Goal: Book appointment/travel/reservation

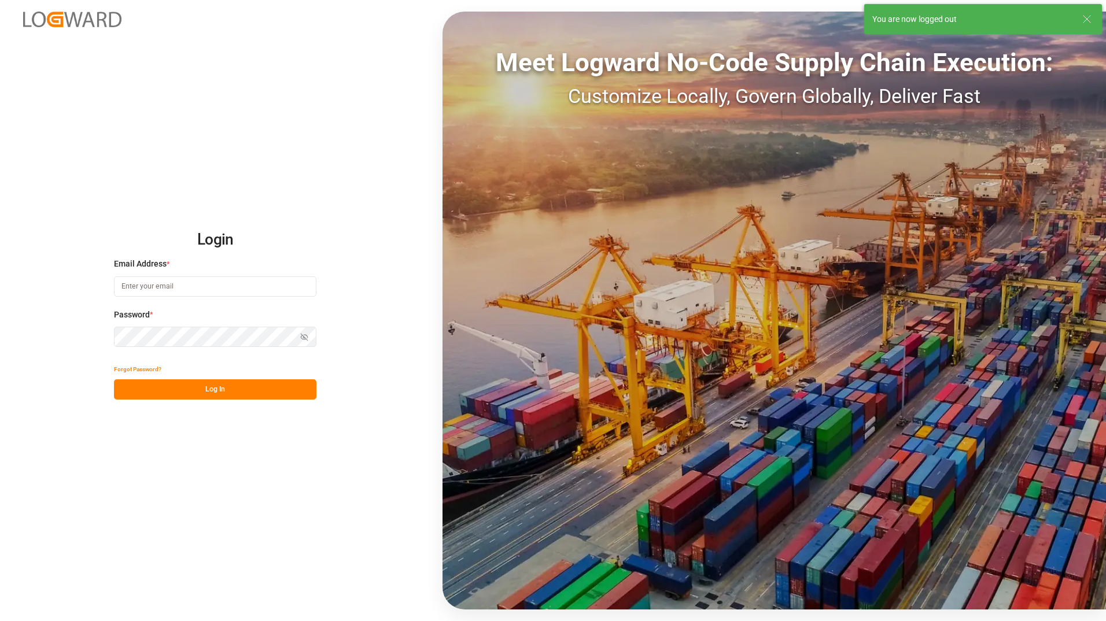
click at [200, 286] on input at bounding box center [215, 287] width 203 height 20
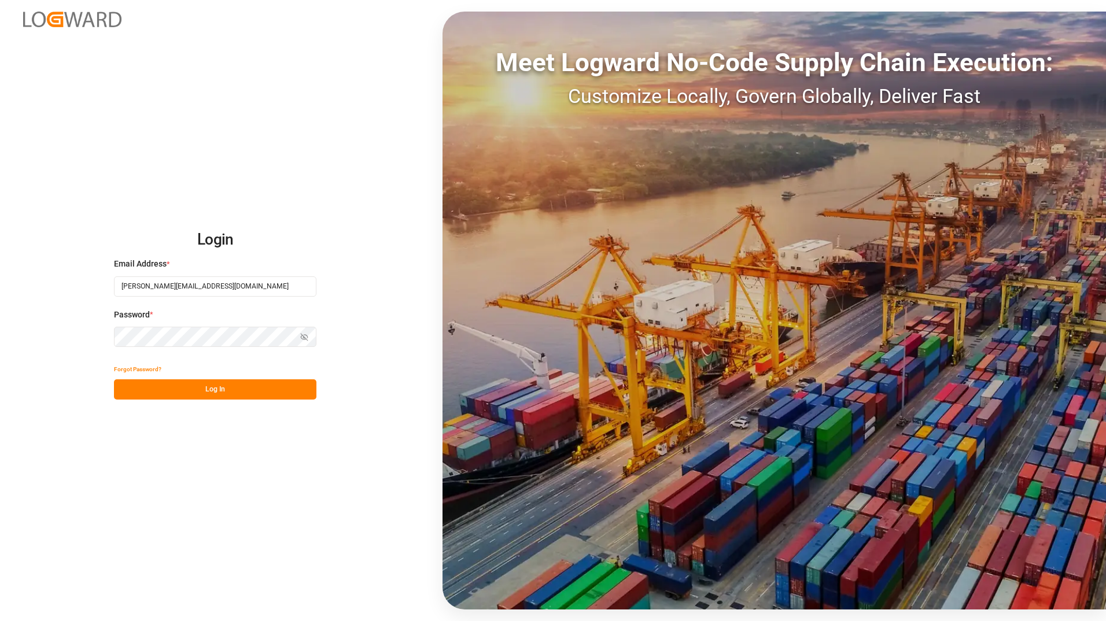
type input "[PERSON_NAME][EMAIL_ADDRESS][DOMAIN_NAME]"
click at [192, 391] on button "Log In" at bounding box center [215, 390] width 203 height 20
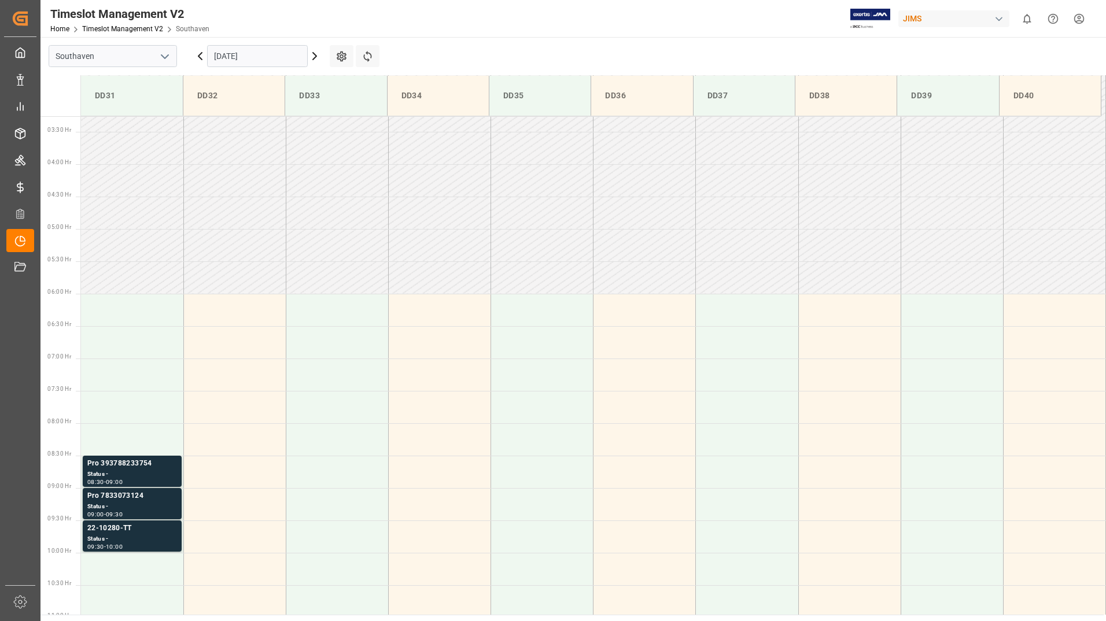
scroll to position [316, 0]
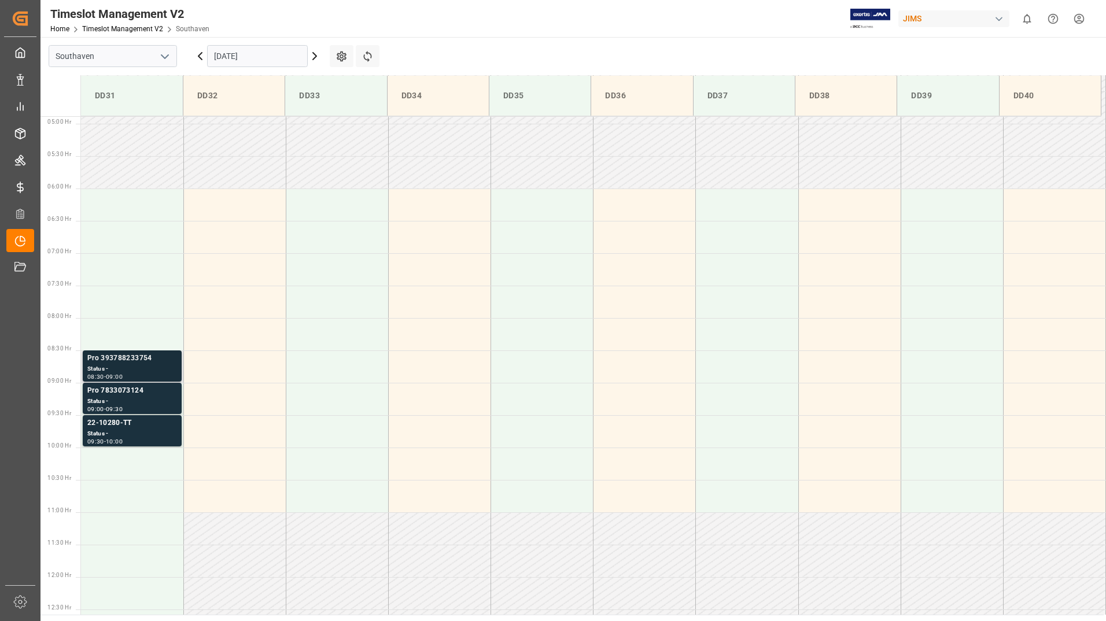
click at [163, 367] on div "Status -" at bounding box center [132, 370] width 90 height 10
click at [160, 399] on div "Status -" at bounding box center [132, 402] width 90 height 10
click at [153, 435] on div "Status -" at bounding box center [132, 434] width 90 height 10
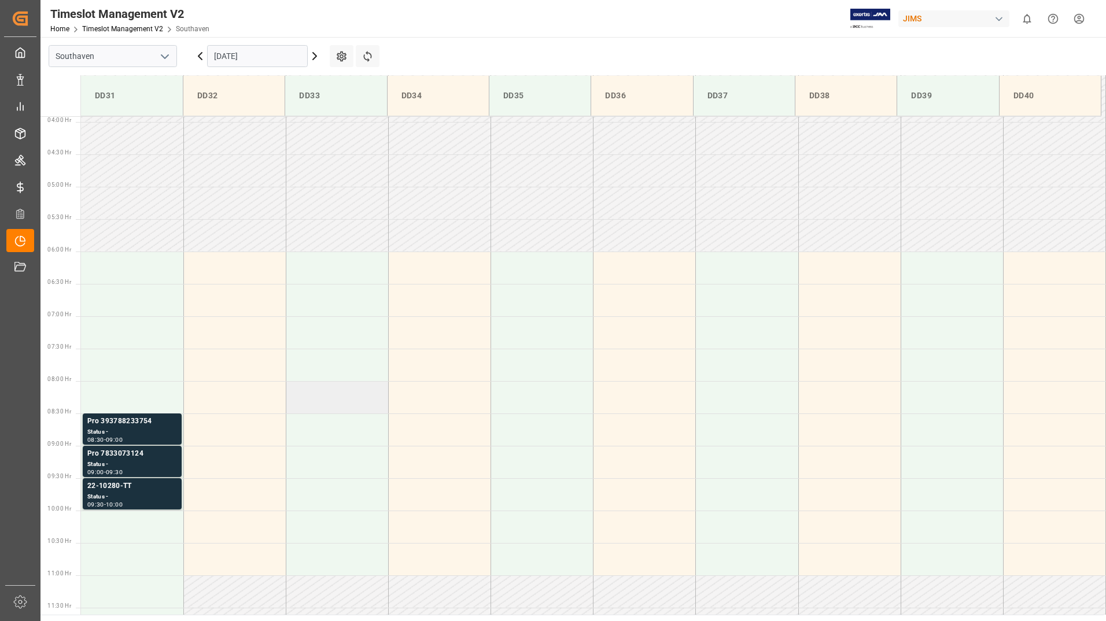
scroll to position [289, 0]
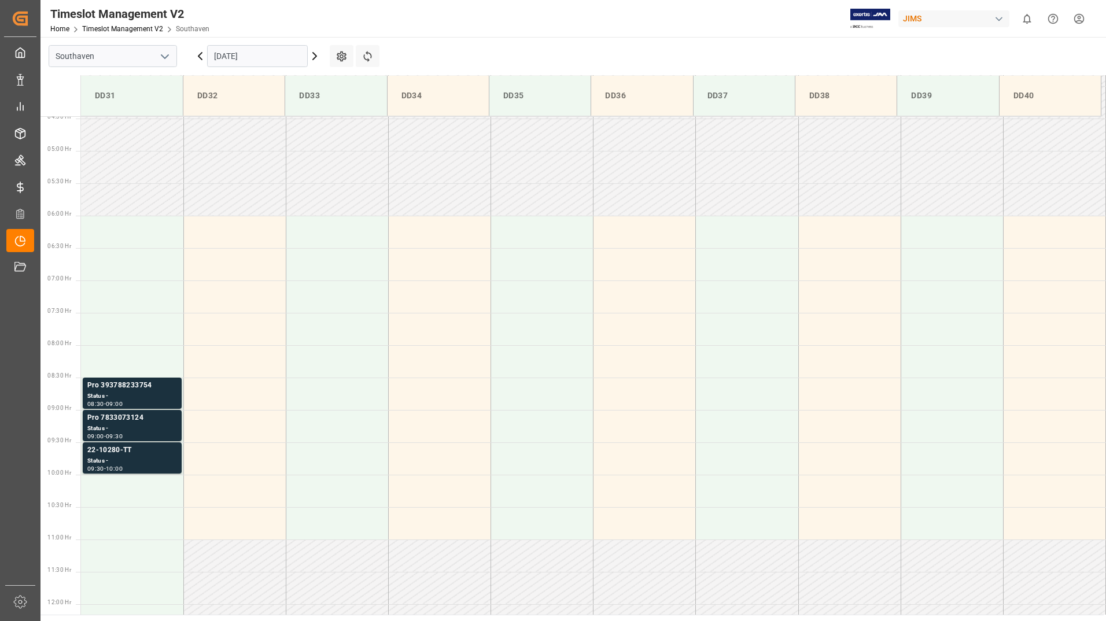
click at [262, 53] on input "[DATE]" at bounding box center [257, 56] width 101 height 22
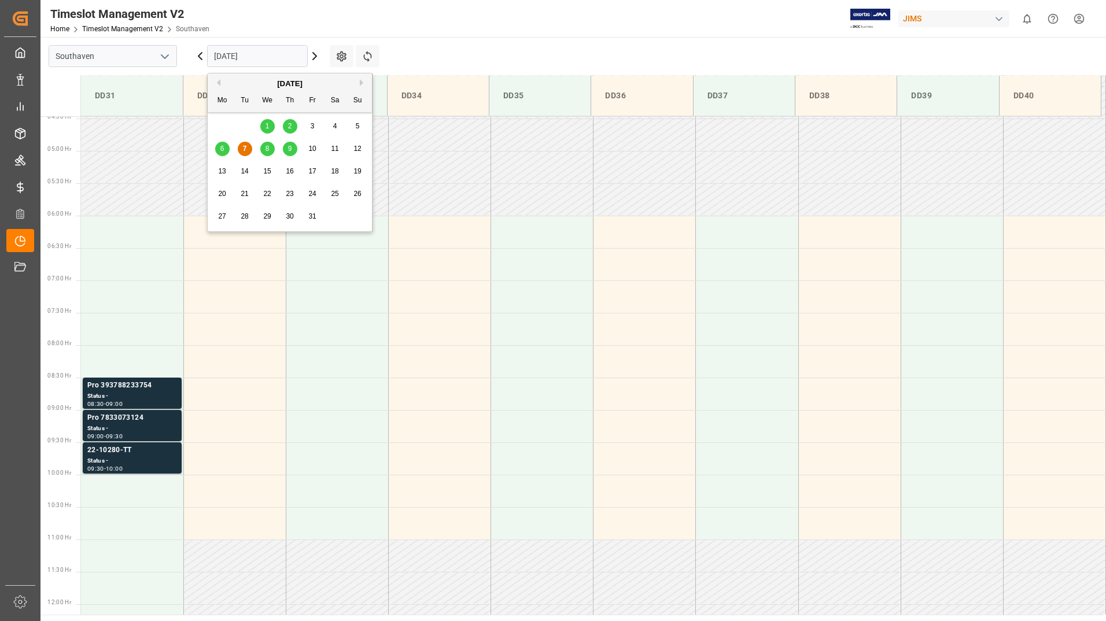
click at [267, 148] on span "8" at bounding box center [268, 149] width 4 height 8
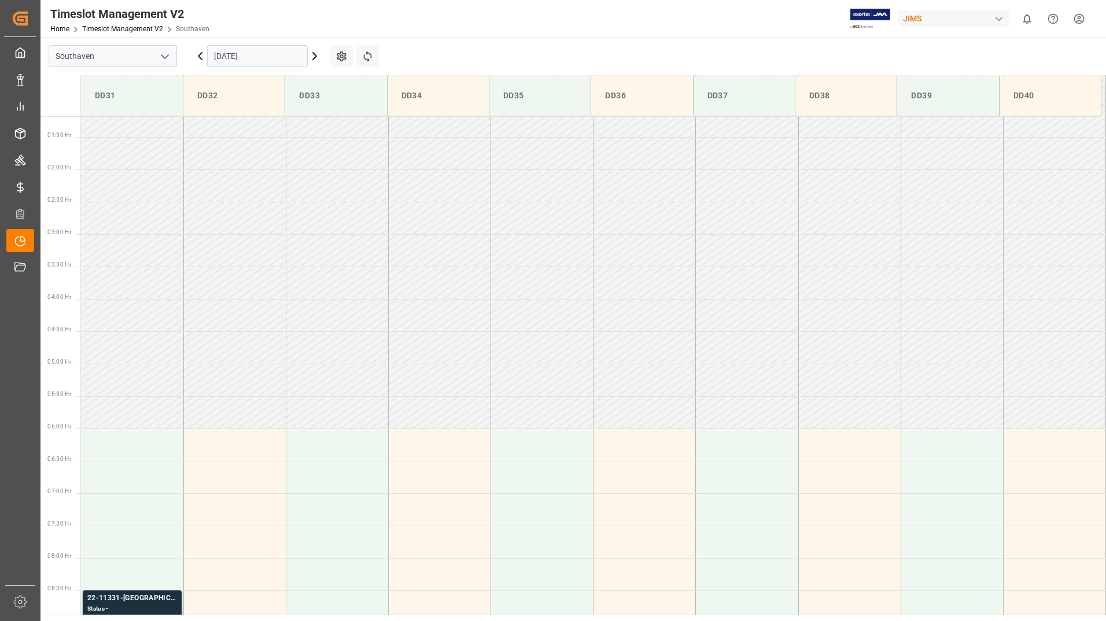
scroll to position [0, 0]
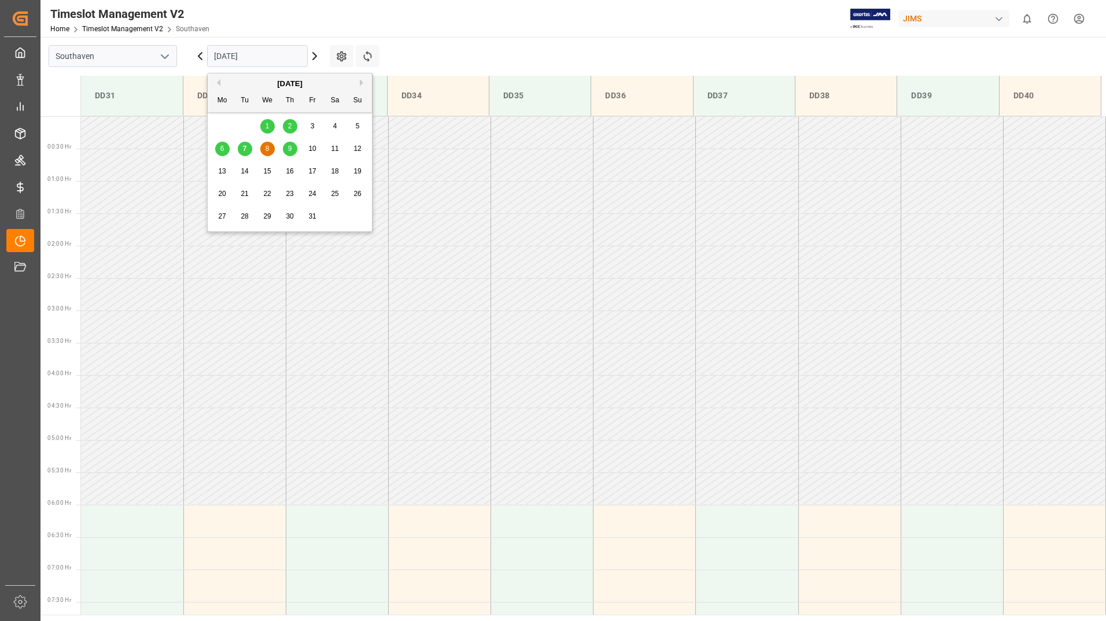
click at [262, 56] on input "[DATE]" at bounding box center [257, 56] width 101 height 22
click at [290, 150] on span "9" at bounding box center [290, 149] width 4 height 8
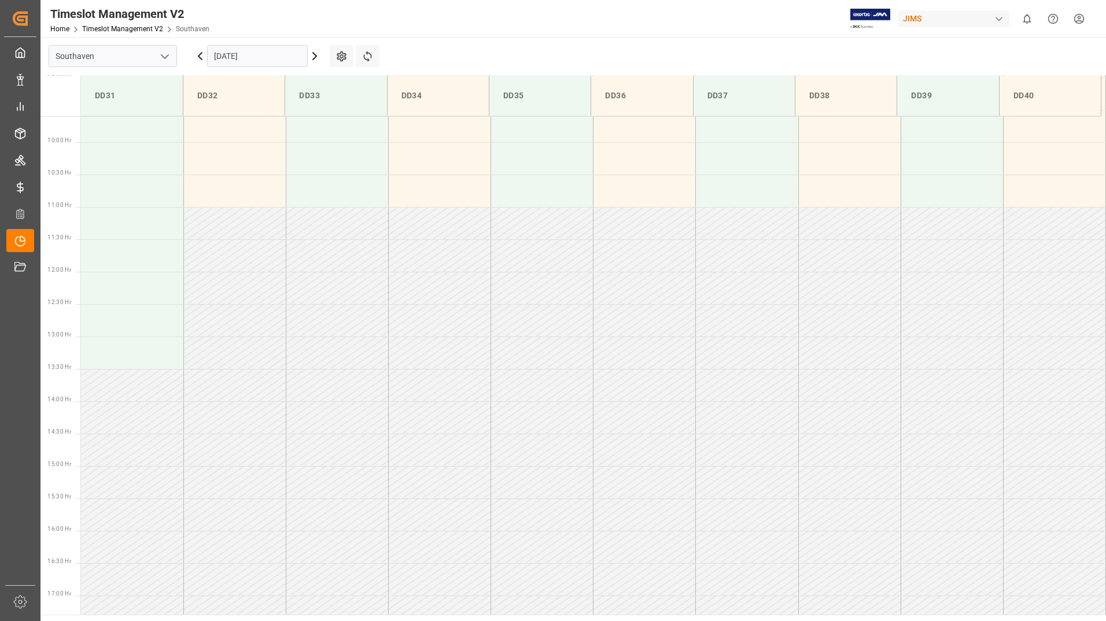
scroll to position [694, 0]
